Goal: Check status: Check status

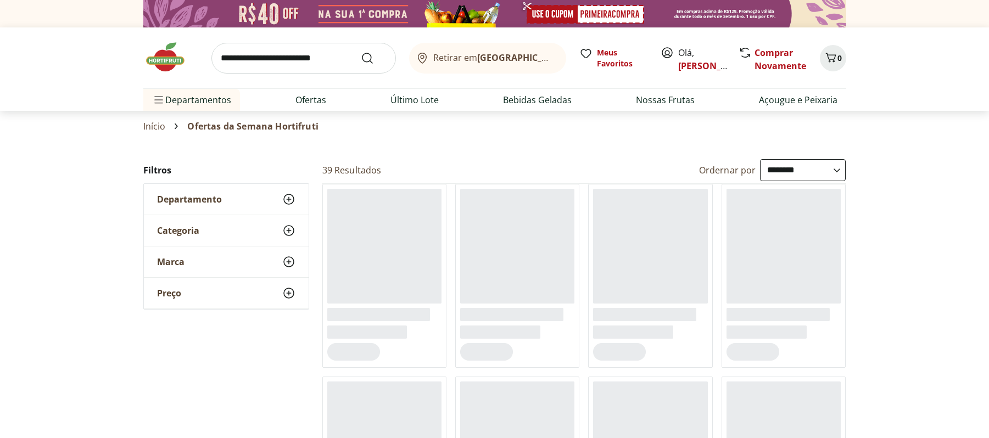
select select "**********"
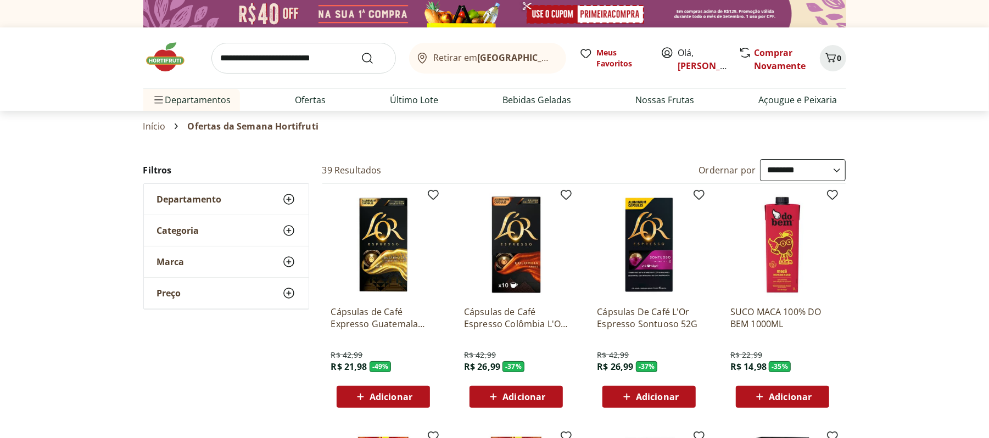
click at [157, 66] on img at bounding box center [170, 57] width 55 height 33
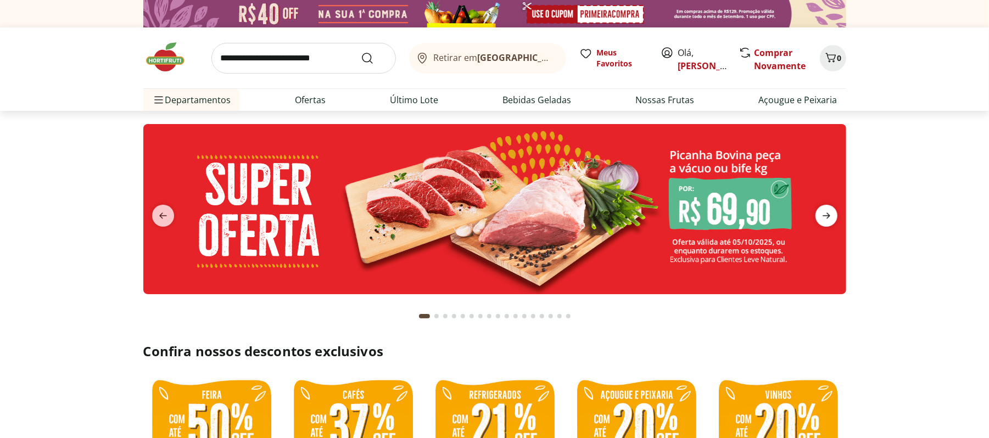
click at [833, 220] on span "next" at bounding box center [826, 216] width 22 height 22
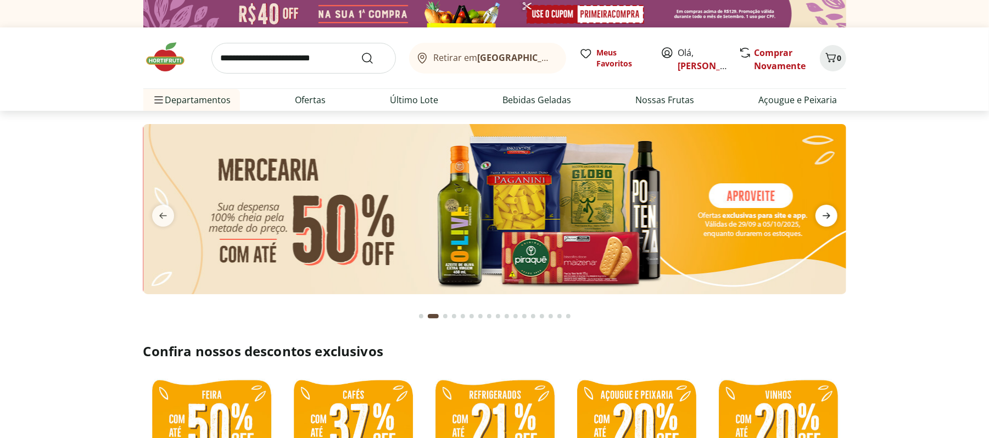
click at [833, 220] on span "next" at bounding box center [826, 216] width 22 height 22
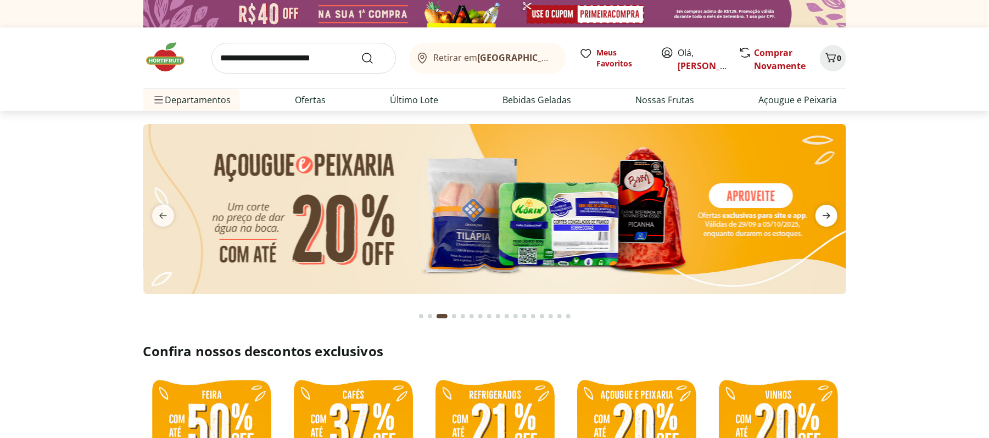
click at [833, 220] on span "next" at bounding box center [826, 216] width 22 height 22
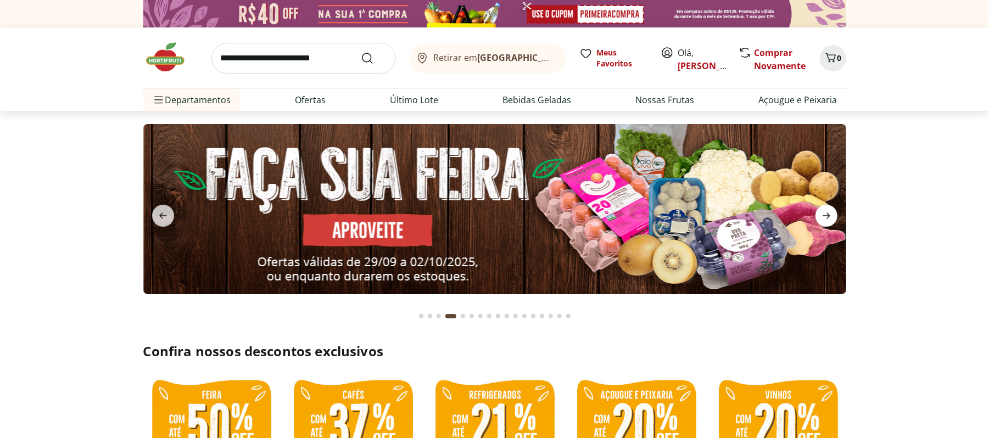
click at [833, 220] on span "next" at bounding box center [826, 216] width 22 height 22
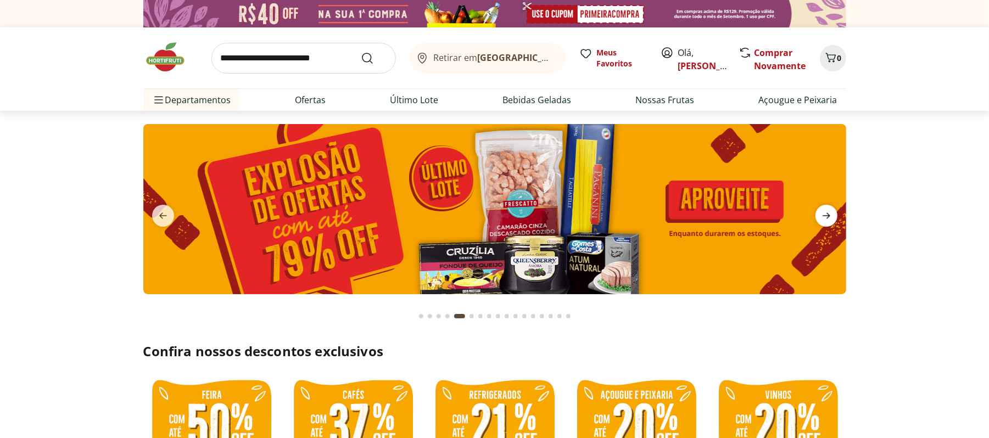
click at [833, 220] on span "next" at bounding box center [826, 216] width 22 height 22
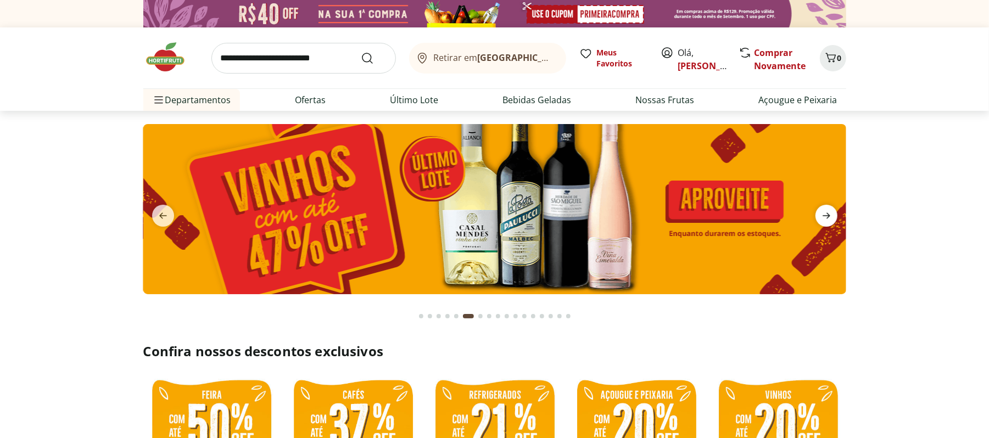
click at [835, 218] on span "next" at bounding box center [826, 216] width 22 height 22
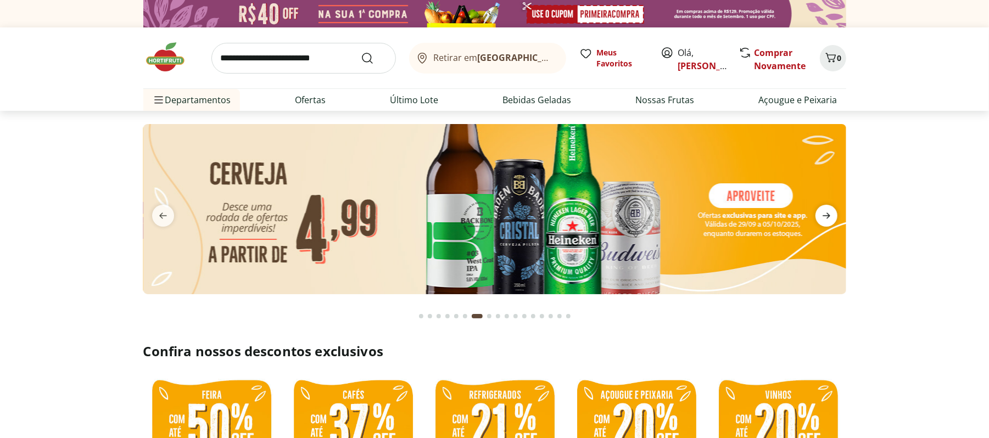
click at [827, 215] on icon "next" at bounding box center [826, 215] width 13 height 13
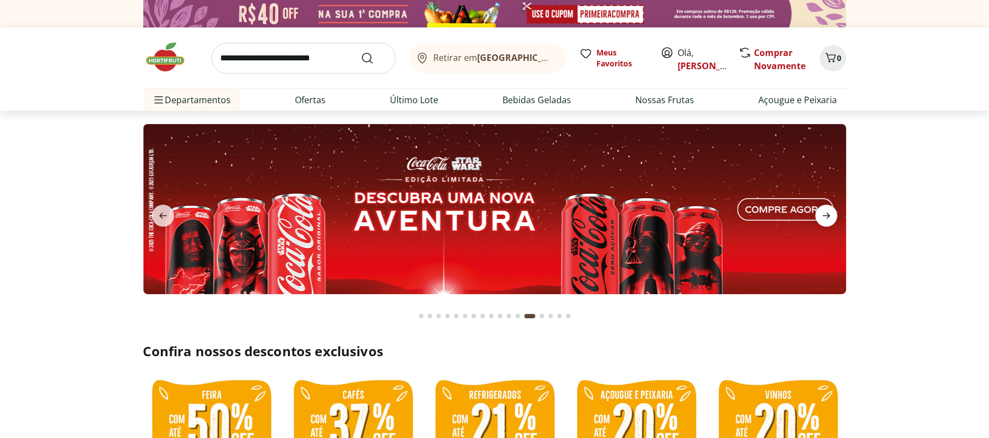
click at [828, 214] on icon "next" at bounding box center [826, 215] width 13 height 13
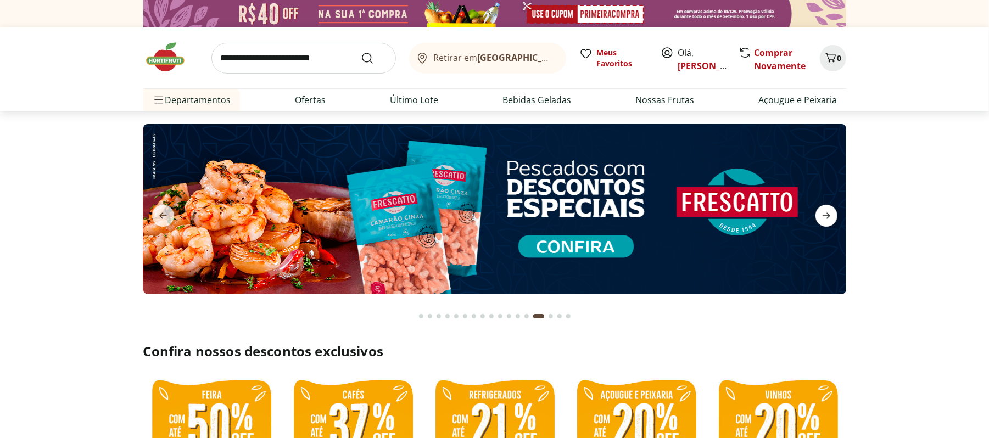
click at [828, 214] on icon "next" at bounding box center [826, 215] width 13 height 13
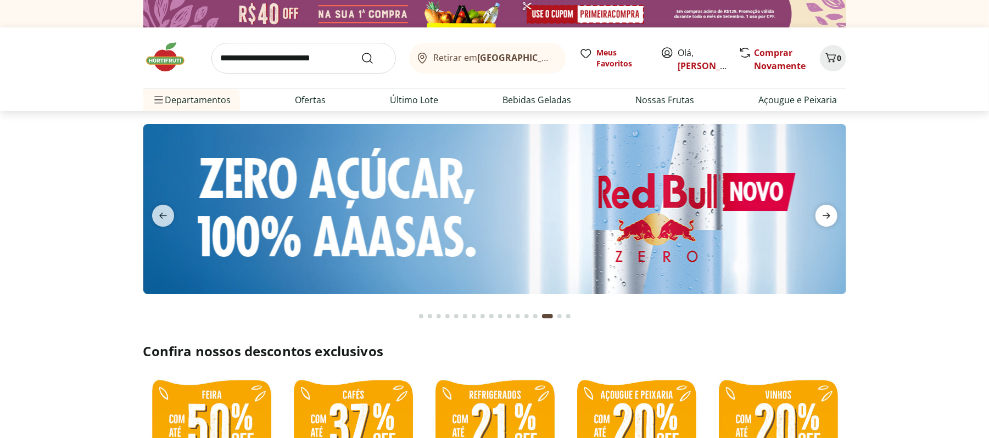
click at [828, 214] on icon "next" at bounding box center [826, 215] width 13 height 13
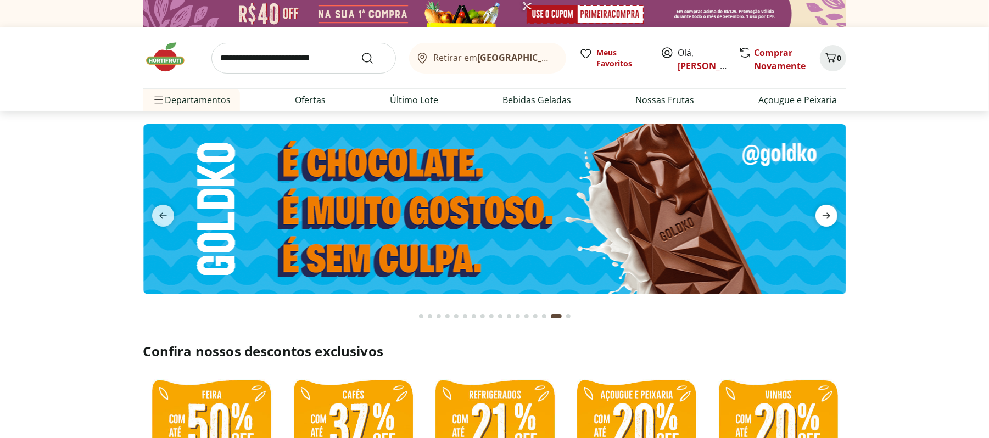
click at [828, 214] on icon "next" at bounding box center [826, 215] width 13 height 13
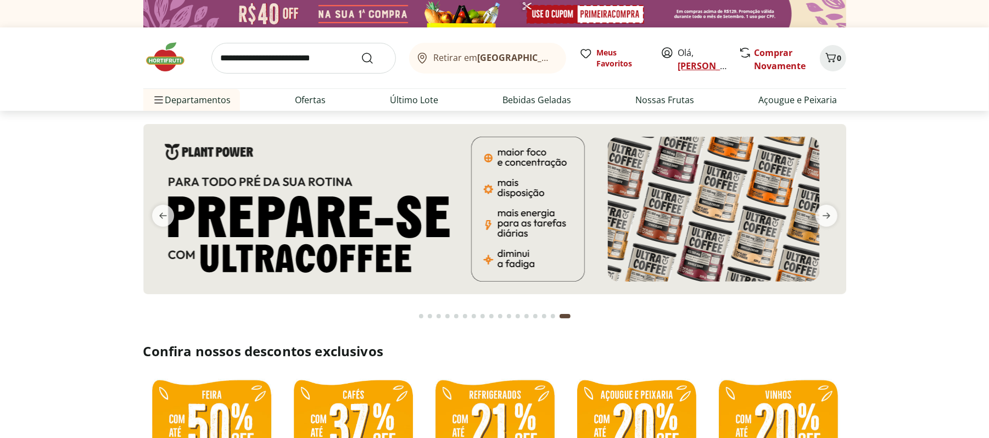
click at [699, 66] on link "[PERSON_NAME]" at bounding box center [713, 66] width 71 height 12
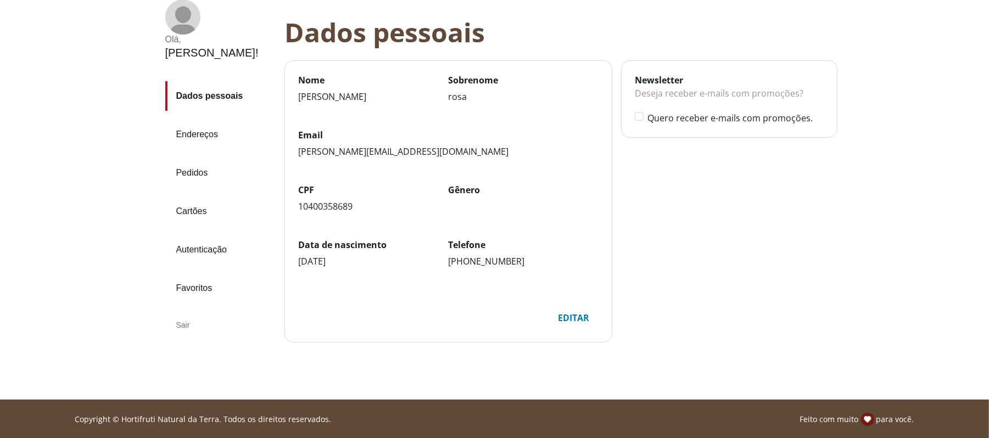
scroll to position [74, 0]
click at [194, 158] on link "Pedidos" at bounding box center [220, 173] width 110 height 30
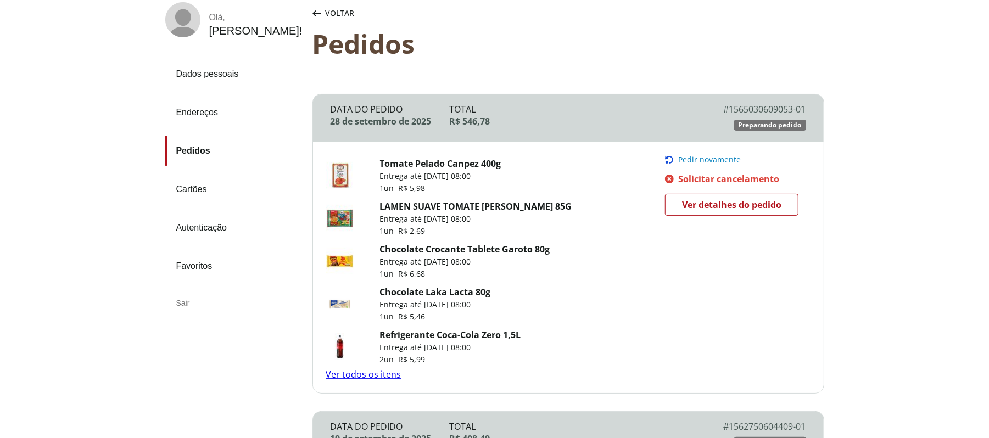
scroll to position [110, 0]
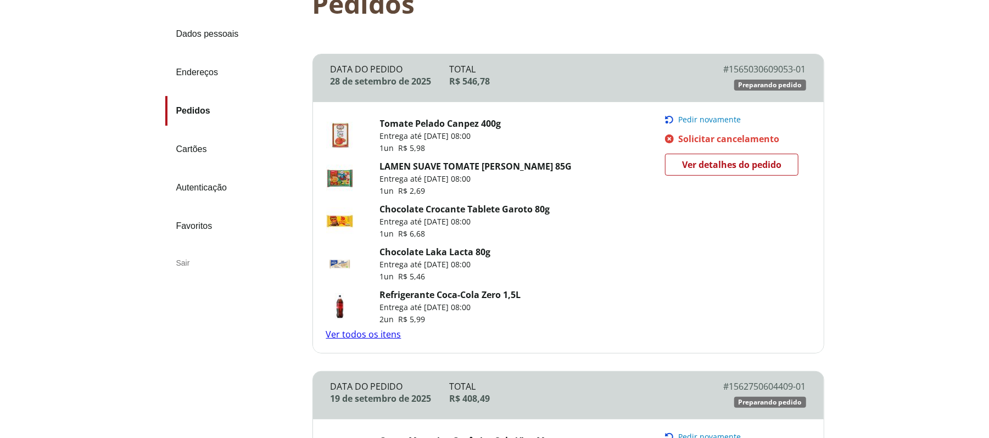
click at [754, 161] on span "Ver detalhes do pedido" at bounding box center [731, 164] width 99 height 16
